Goal: Task Accomplishment & Management: Complete application form

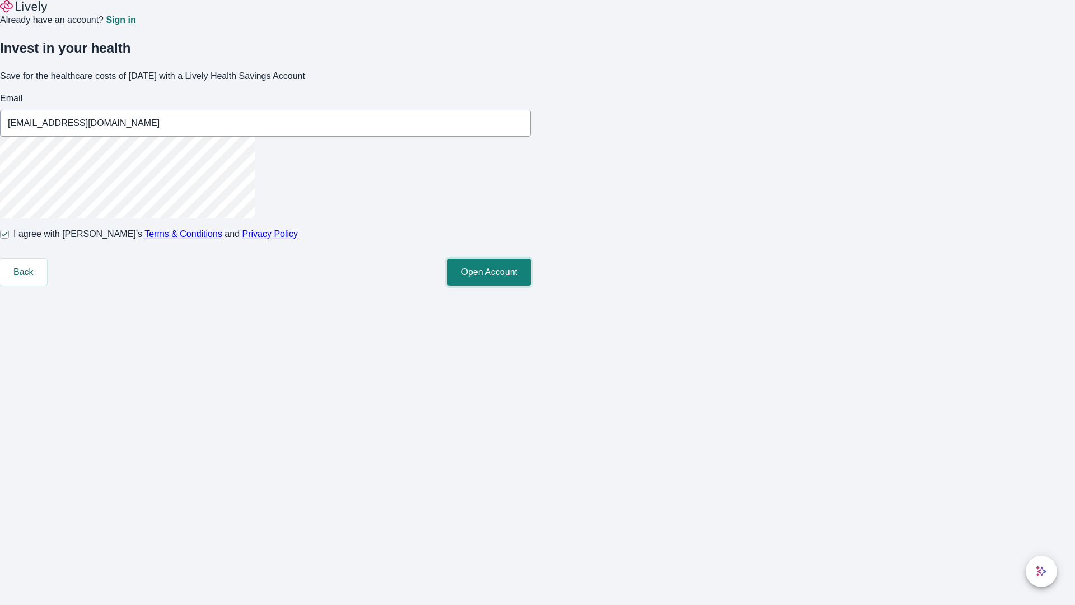
click at [531, 285] on button "Open Account" at bounding box center [488, 272] width 83 height 27
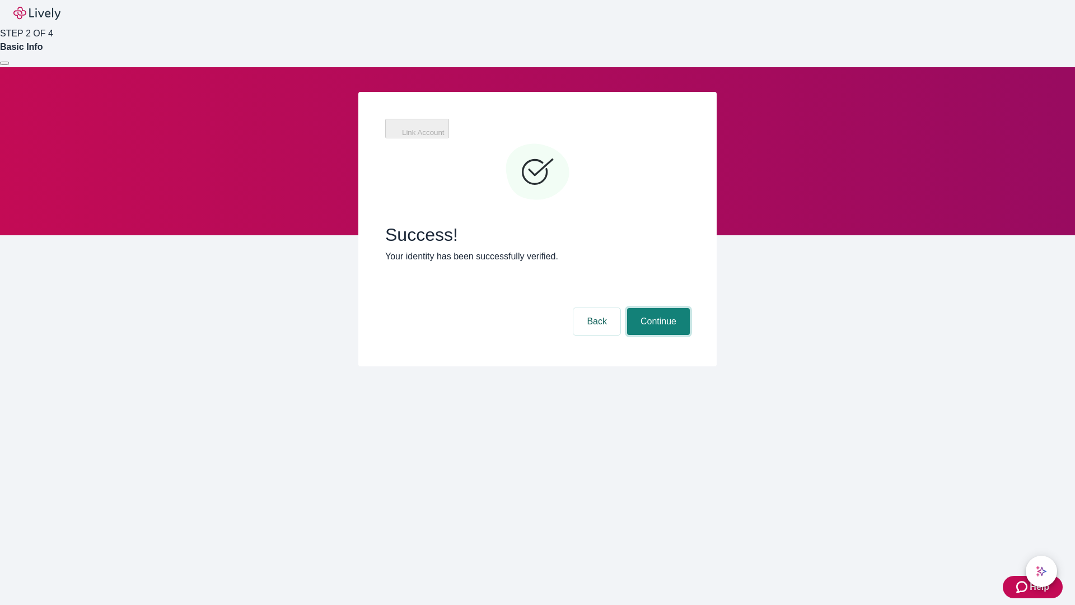
click at [657, 308] on button "Continue" at bounding box center [658, 321] width 63 height 27
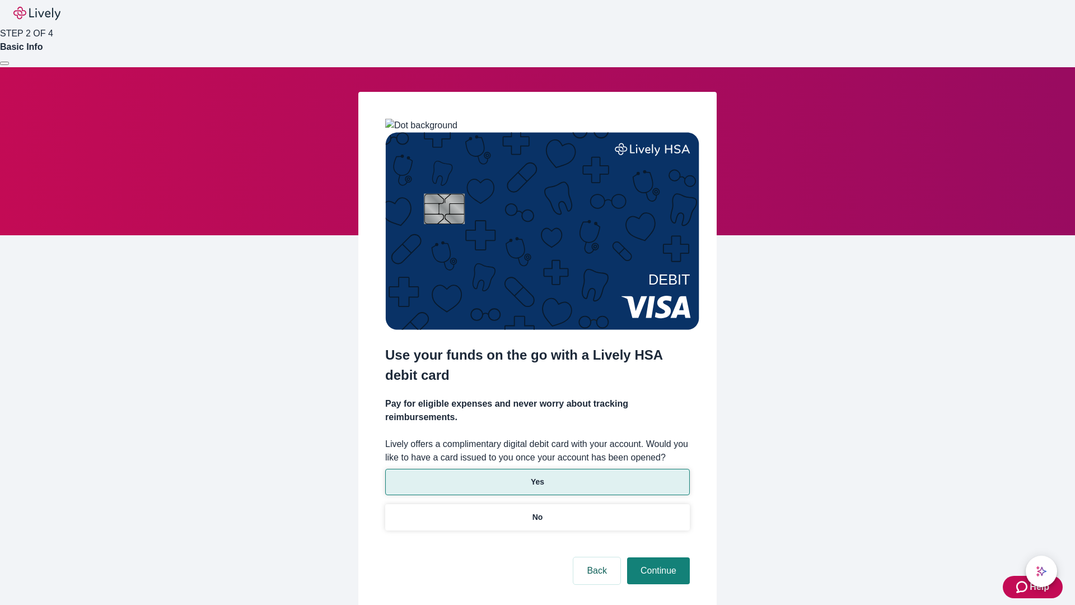
click at [537, 476] on p "Yes" at bounding box center [537, 482] width 13 height 12
click at [657, 557] on button "Continue" at bounding box center [658, 570] width 63 height 27
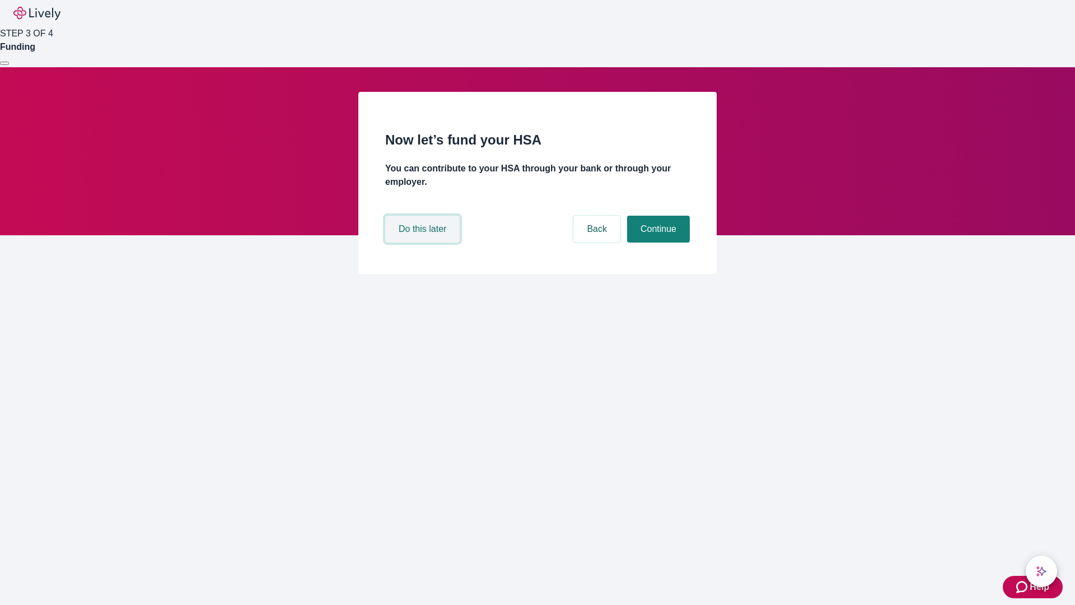
click at [424, 242] on button "Do this later" at bounding box center [422, 228] width 74 height 27
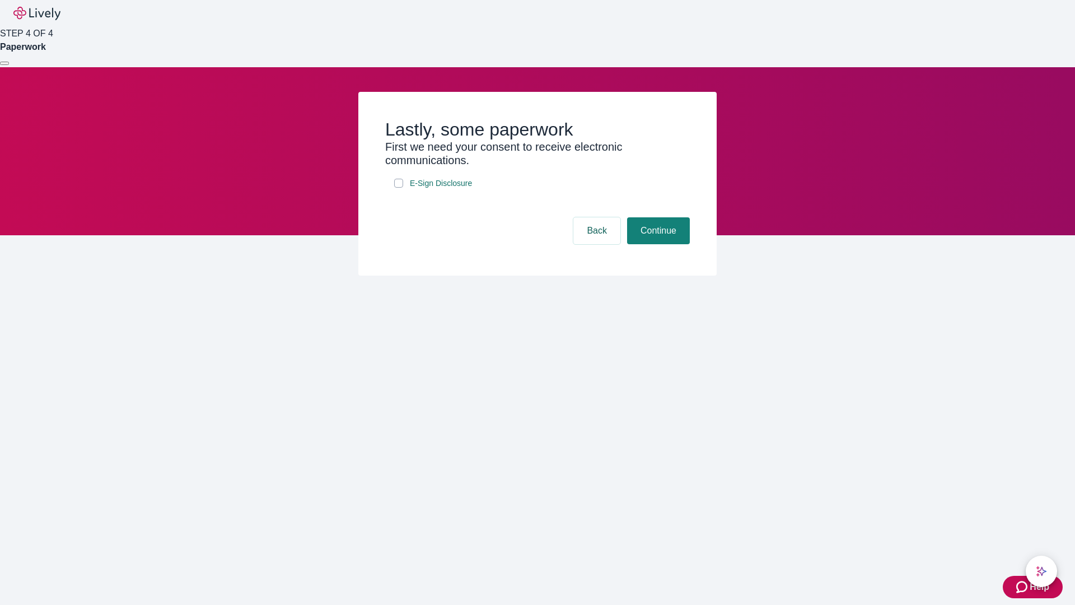
click at [399, 188] on input "E-Sign Disclosure" at bounding box center [398, 183] width 9 height 9
checkbox input "true"
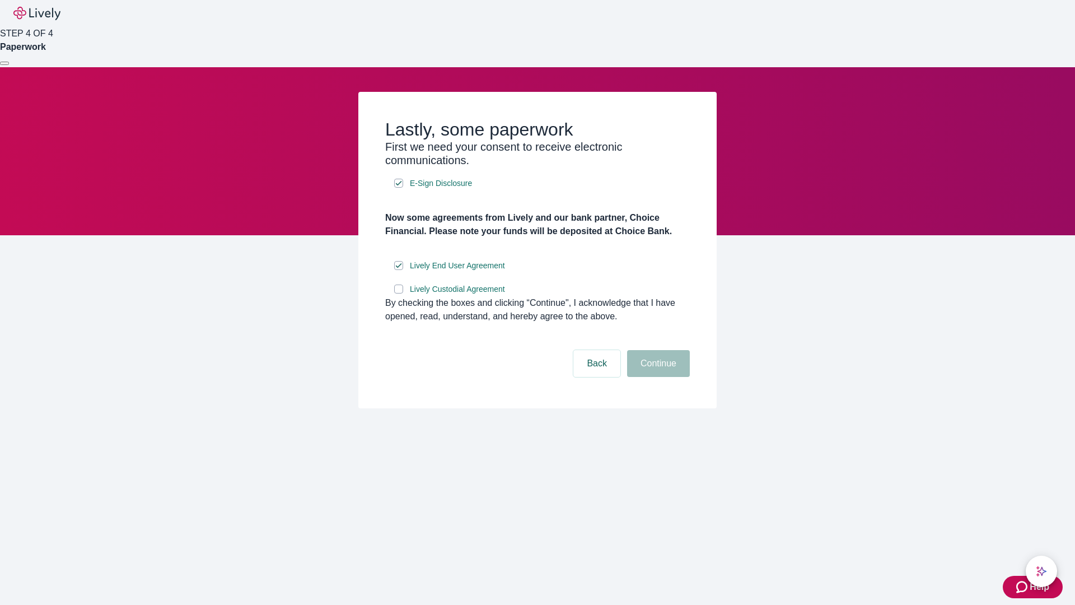
click at [399, 293] on input "Lively Custodial Agreement" at bounding box center [398, 288] width 9 height 9
checkbox input "true"
click at [657, 377] on button "Continue" at bounding box center [658, 363] width 63 height 27
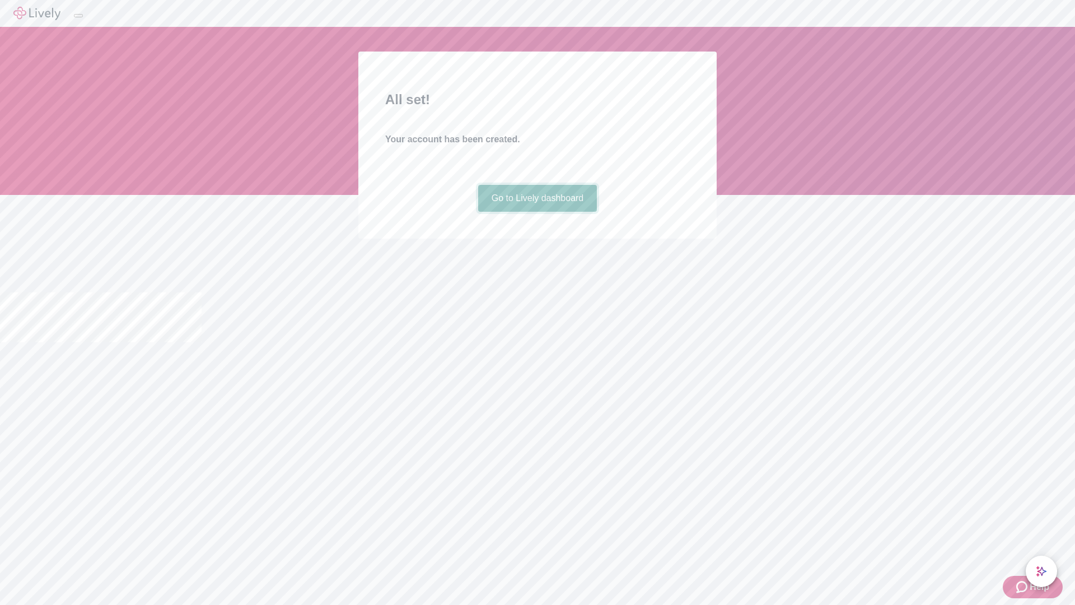
click at [537, 212] on link "Go to Lively dashboard" at bounding box center [537, 198] width 119 height 27
